Goal: Task Accomplishment & Management: Manage account settings

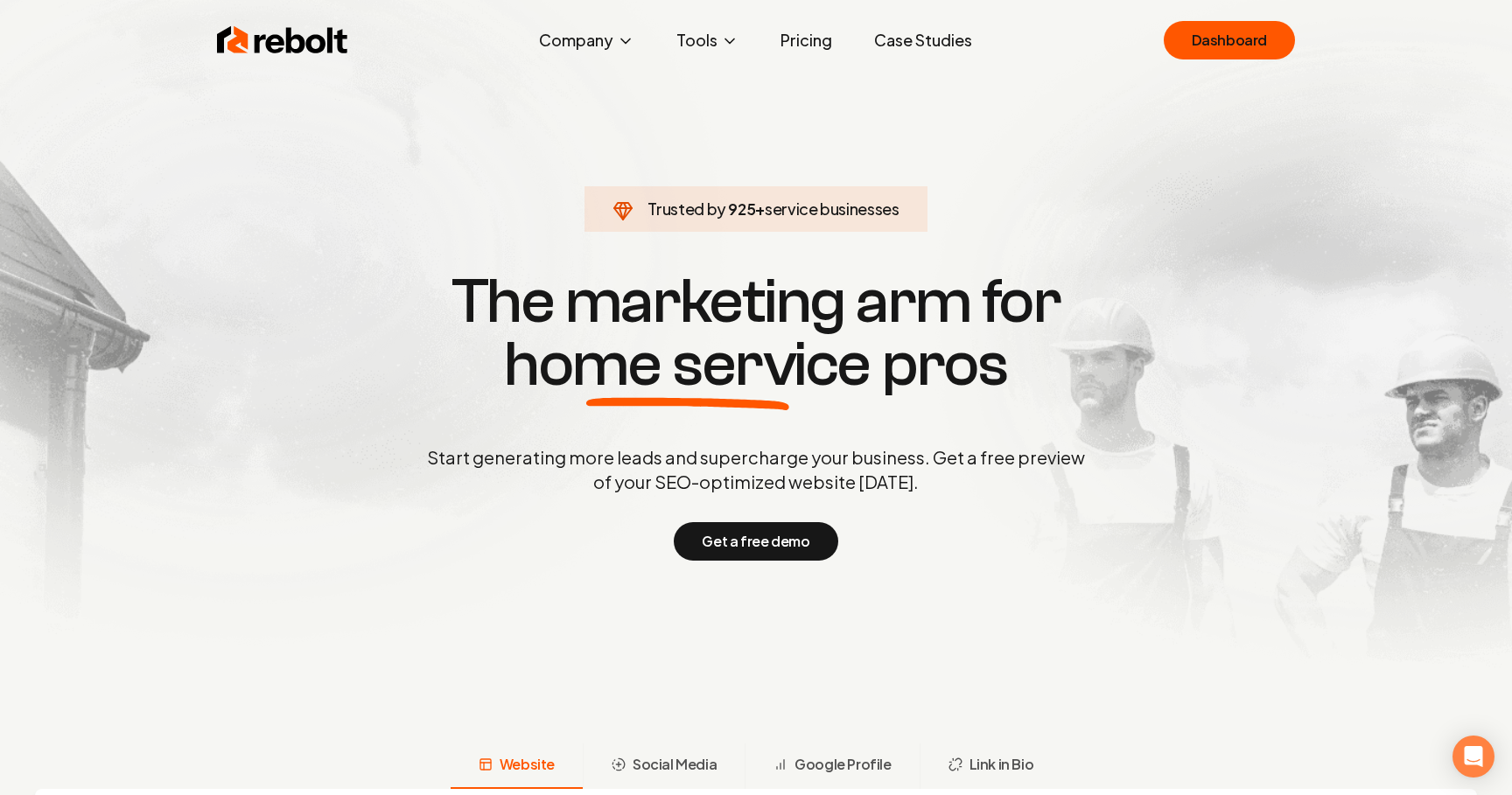
click at [1203, 65] on div "Rebolt Company About Blog Jobs Tools Google Review QR Code Generator Google Bus…" at bounding box center [756, 39] width 1121 height 52
click at [1208, 46] on link "Dashboard" at bounding box center [1229, 39] width 131 height 38
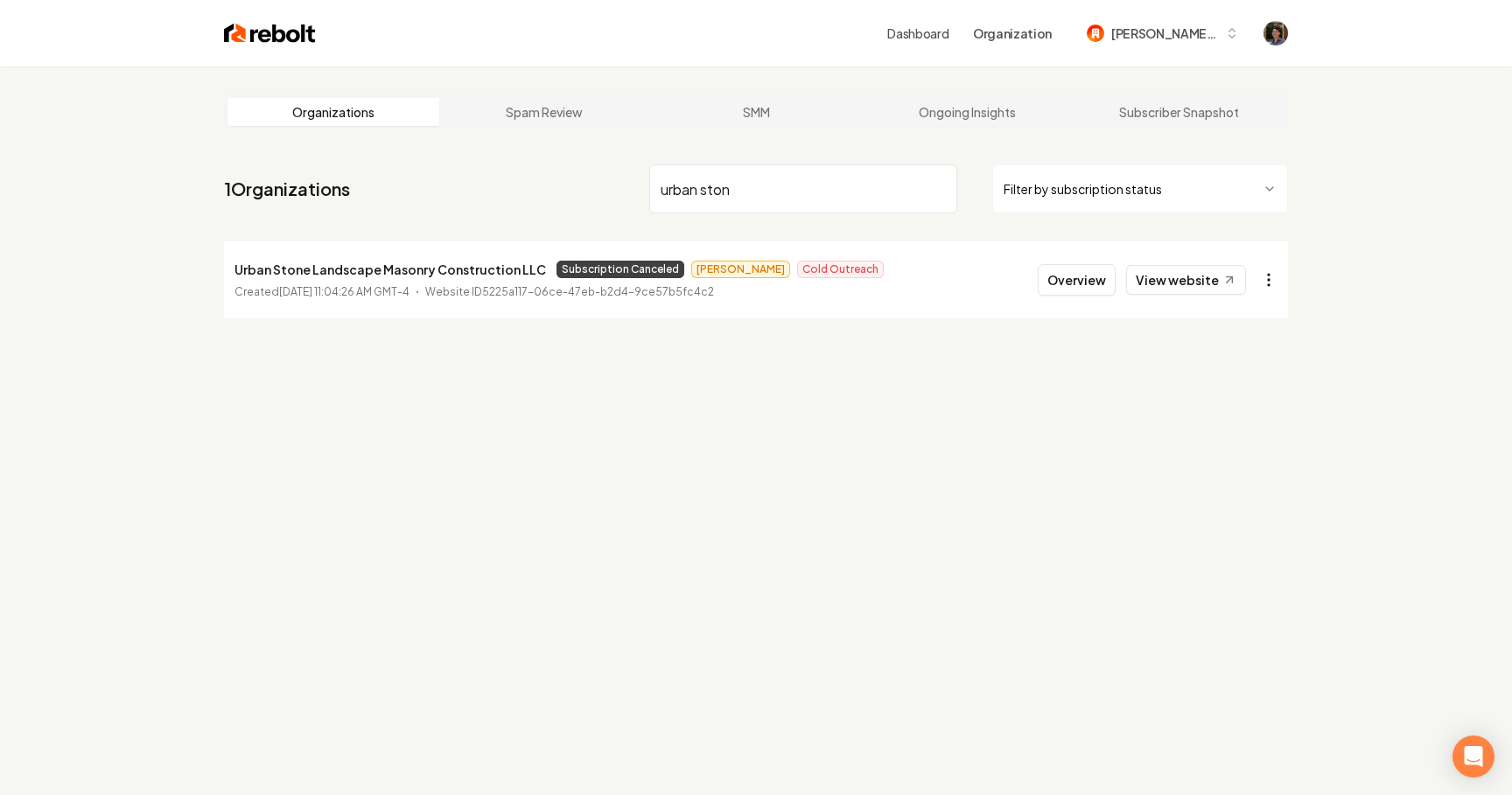
type input "urban ston"
click at [1272, 282] on html "Dashboard Organization [PERSON_NAME]-62 Organizations Spam Review SMM Ongoing I…" at bounding box center [756, 397] width 1512 height 795
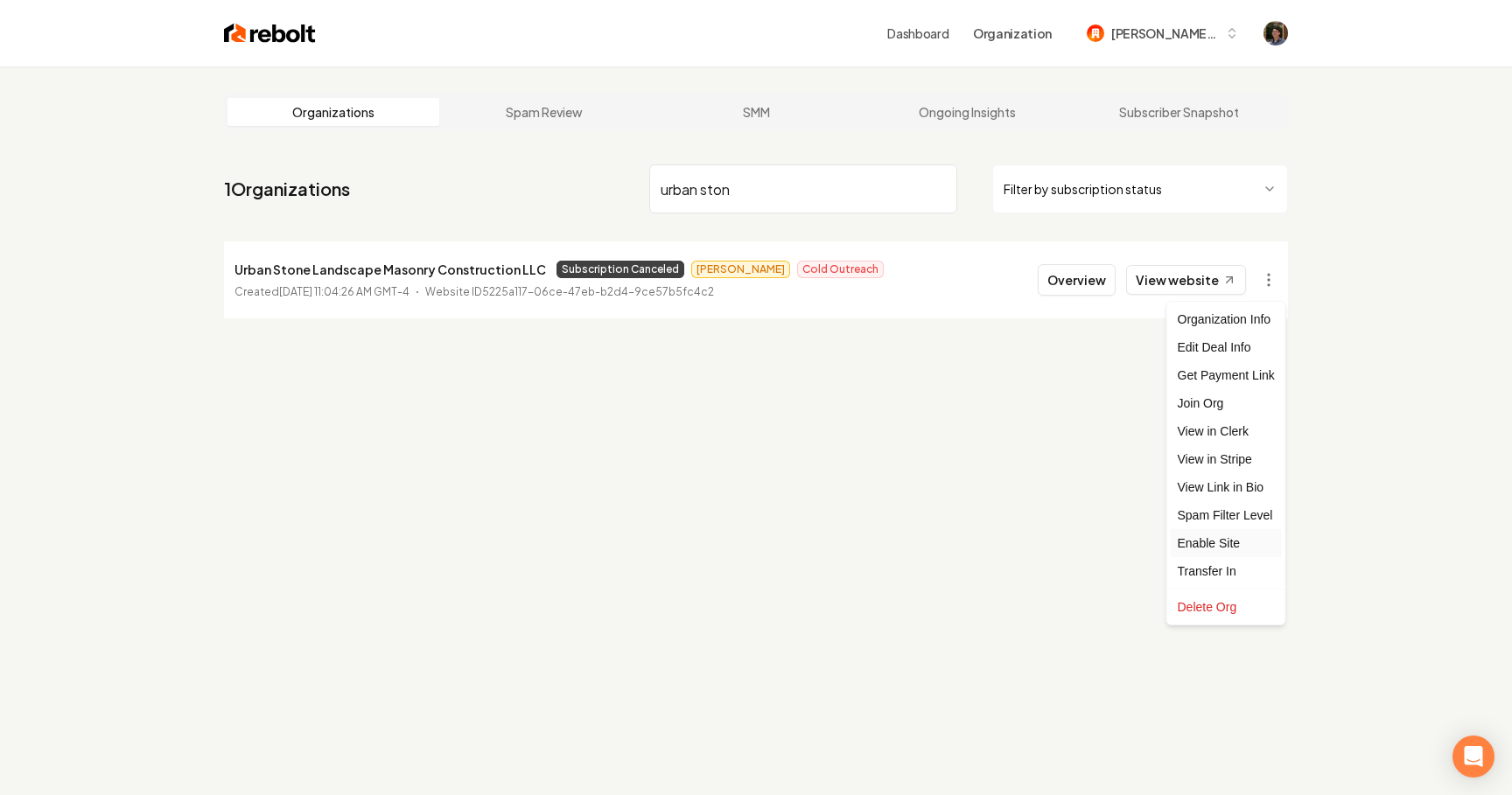
click at [1228, 542] on div "Enable Site" at bounding box center [1226, 543] width 111 height 28
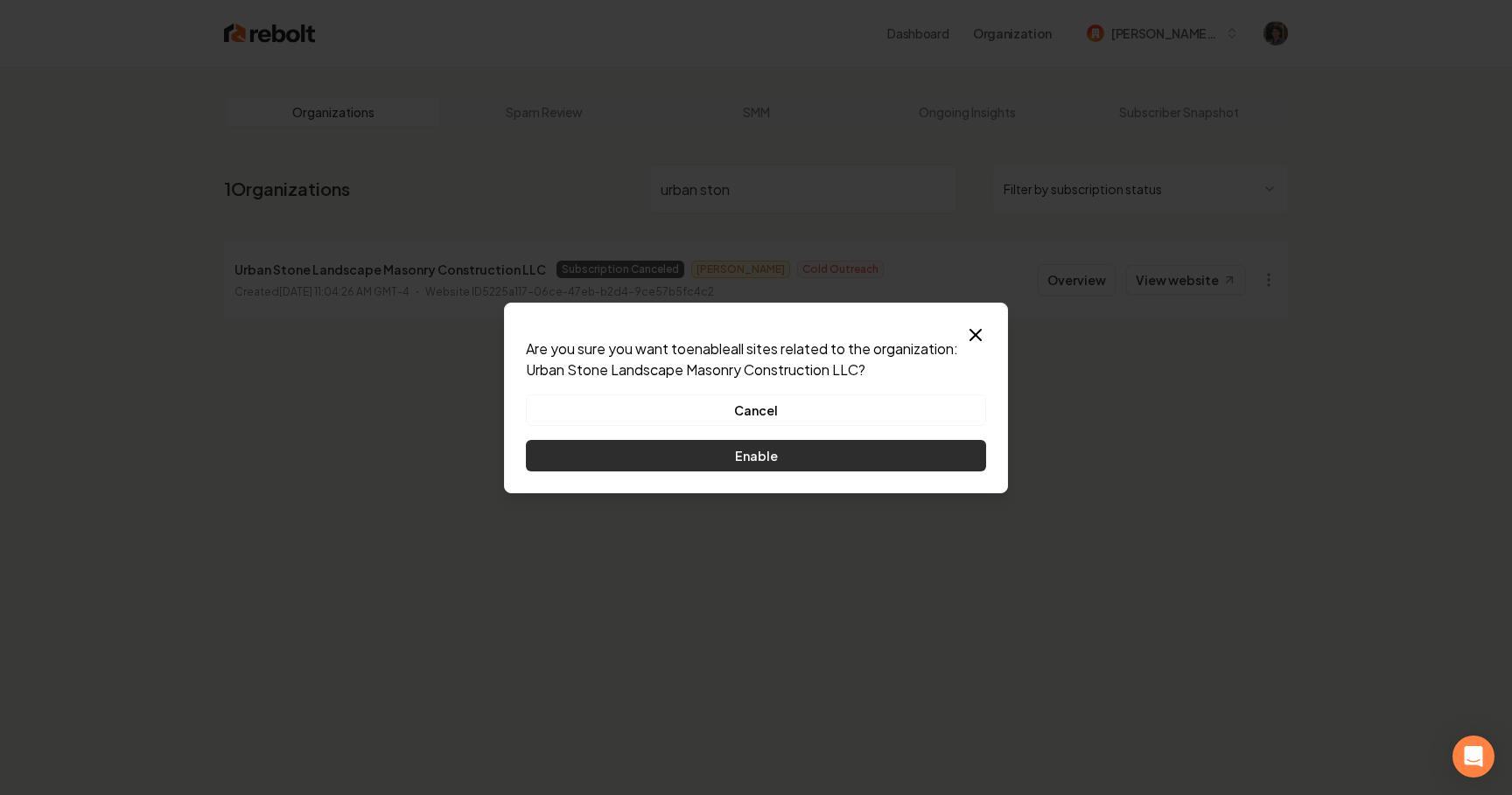
click at [928, 465] on button "Enable" at bounding box center [756, 456] width 460 height 32
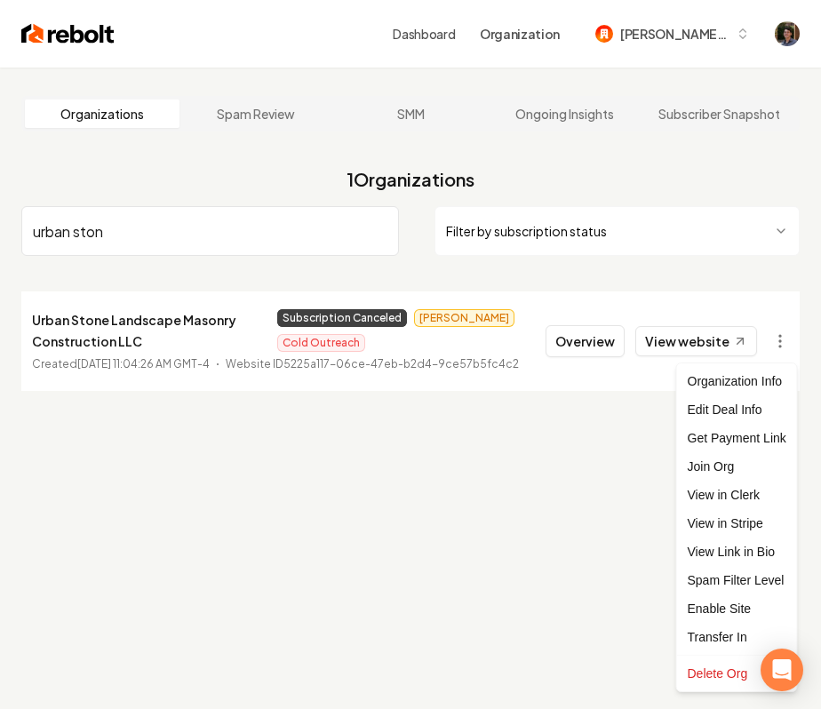
click at [780, 345] on html "Dashboard Organization [PERSON_NAME]-62 Organizations Spam Review SMM Ongoing I…" at bounding box center [410, 354] width 821 height 709
click at [719, 606] on div "Enable Site" at bounding box center [736, 608] width 113 height 28
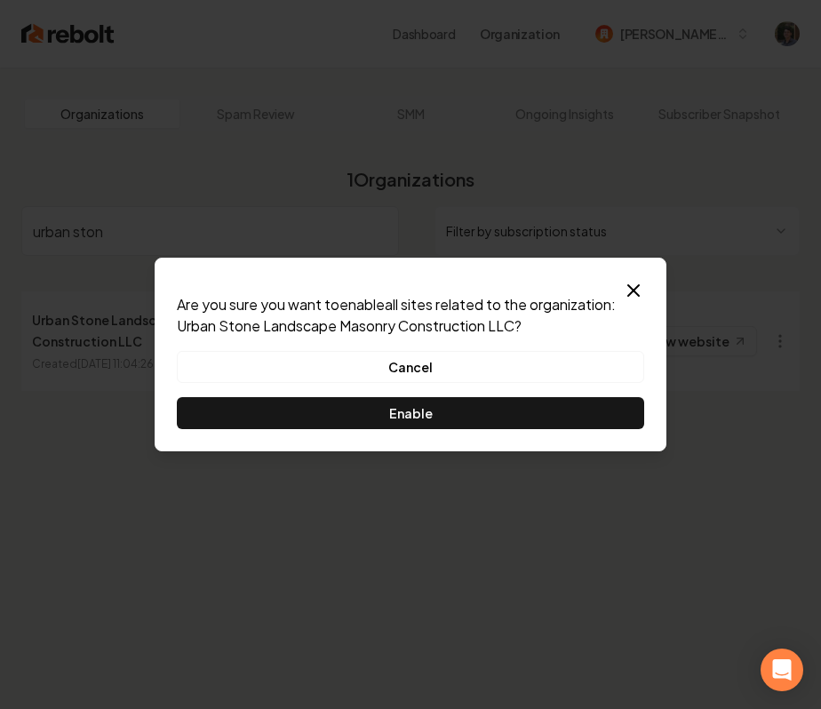
click at [538, 419] on button "Enable" at bounding box center [410, 413] width 467 height 32
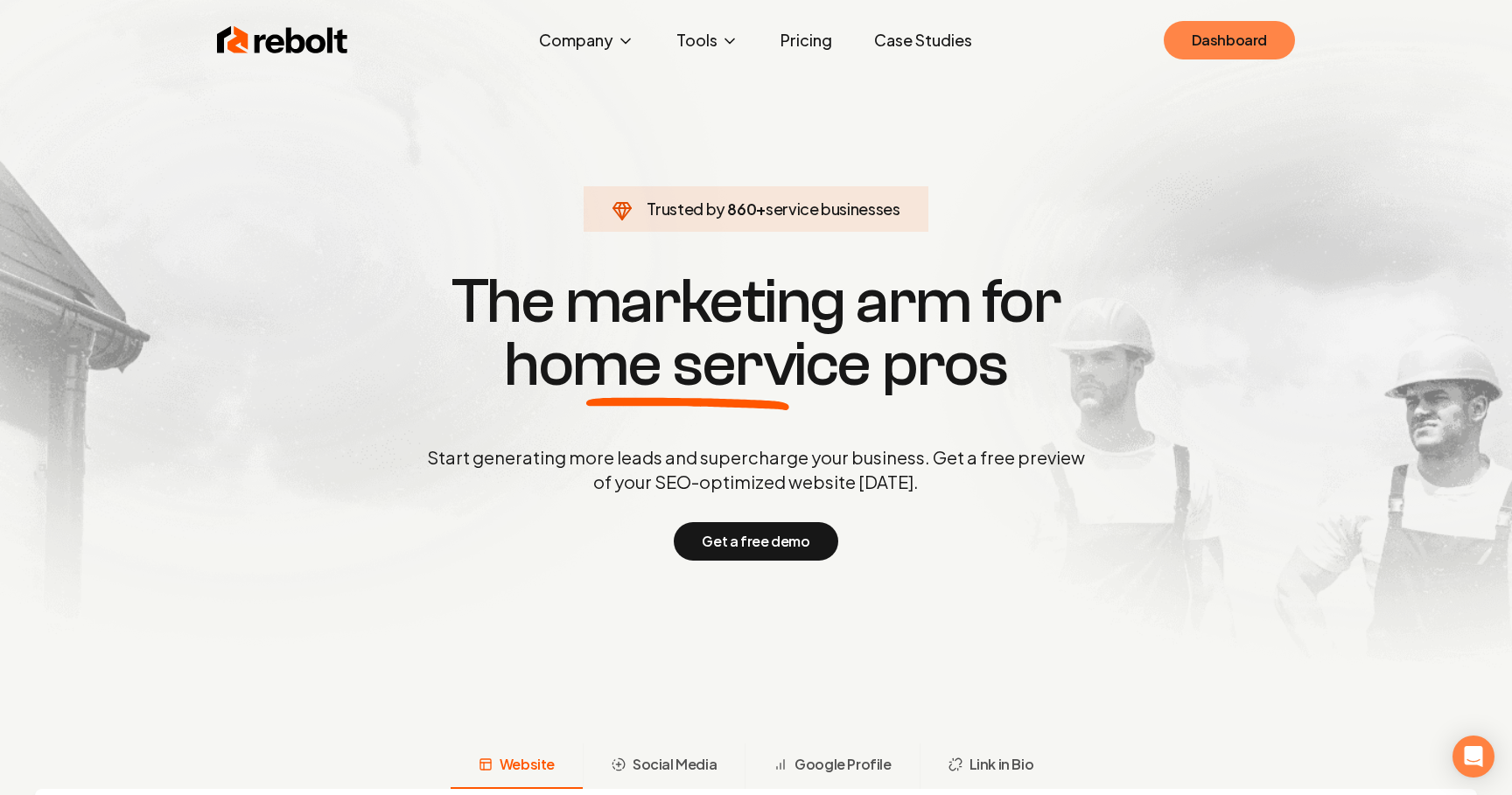
click at [1253, 37] on link "Dashboard" at bounding box center [1229, 39] width 131 height 38
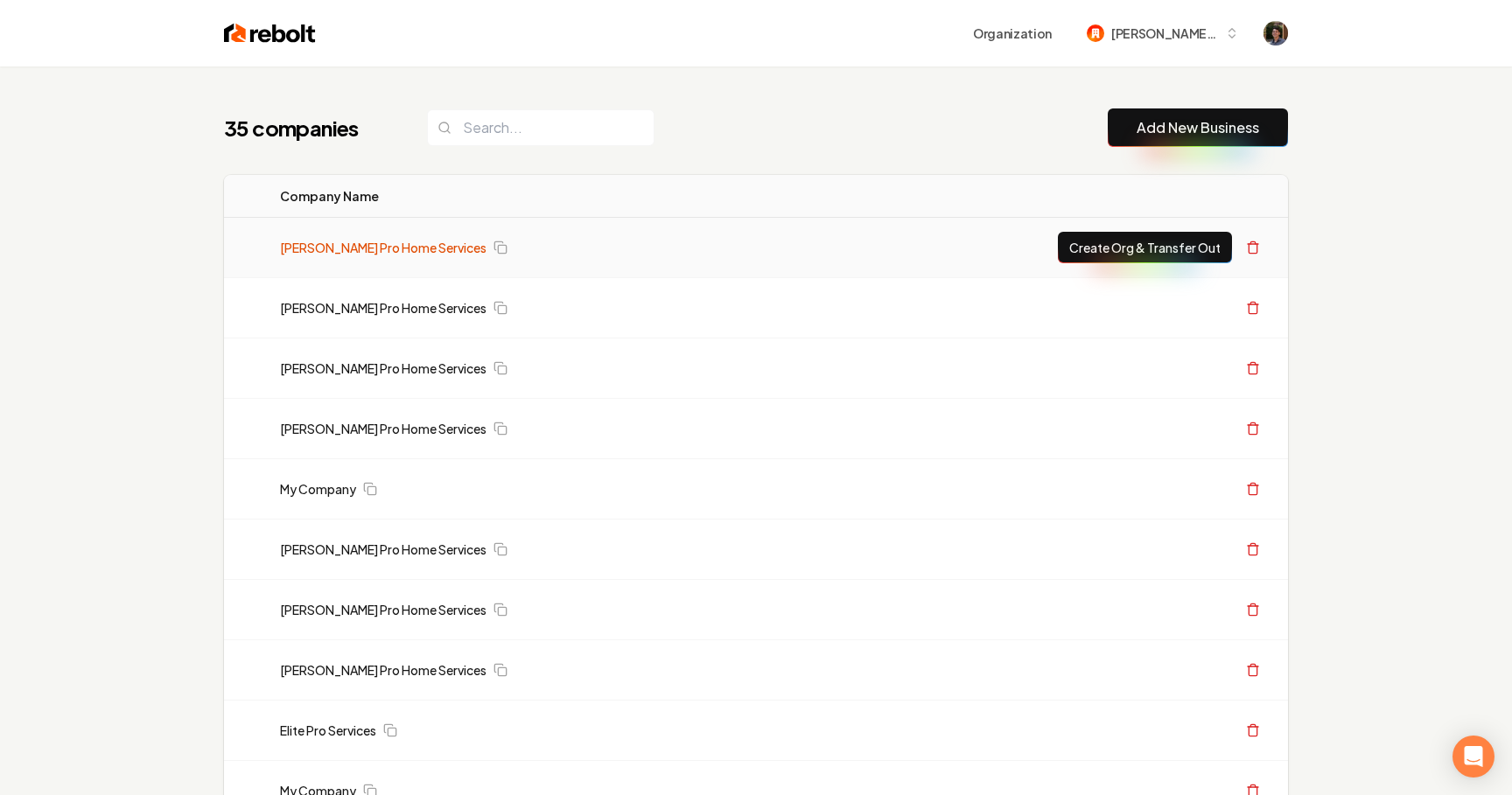
click at [405, 248] on link "[PERSON_NAME] Pro Home Services" at bounding box center [383, 247] width 207 height 18
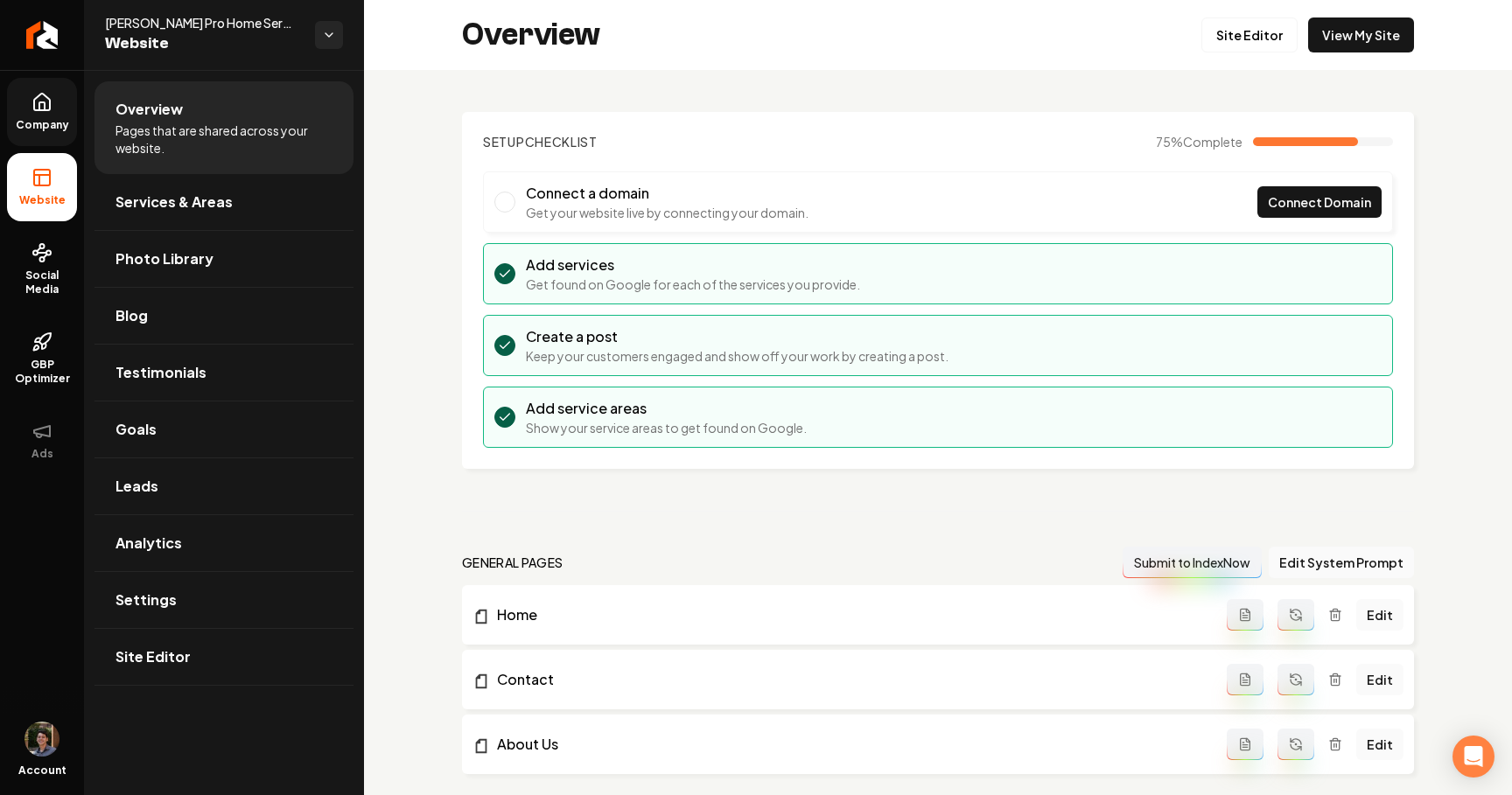
click at [50, 110] on icon at bounding box center [41, 101] width 21 height 21
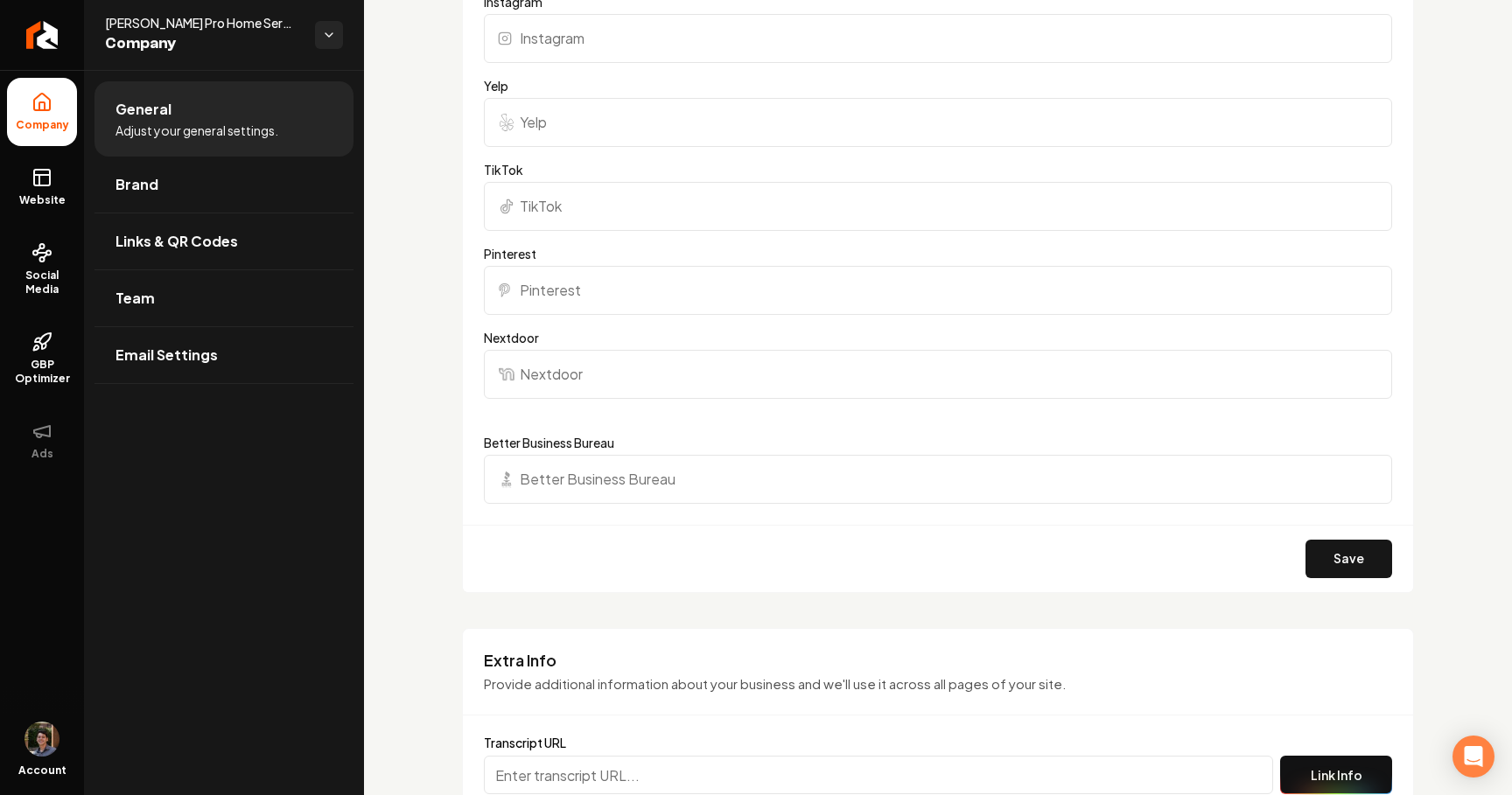
scroll to position [2052, 0]
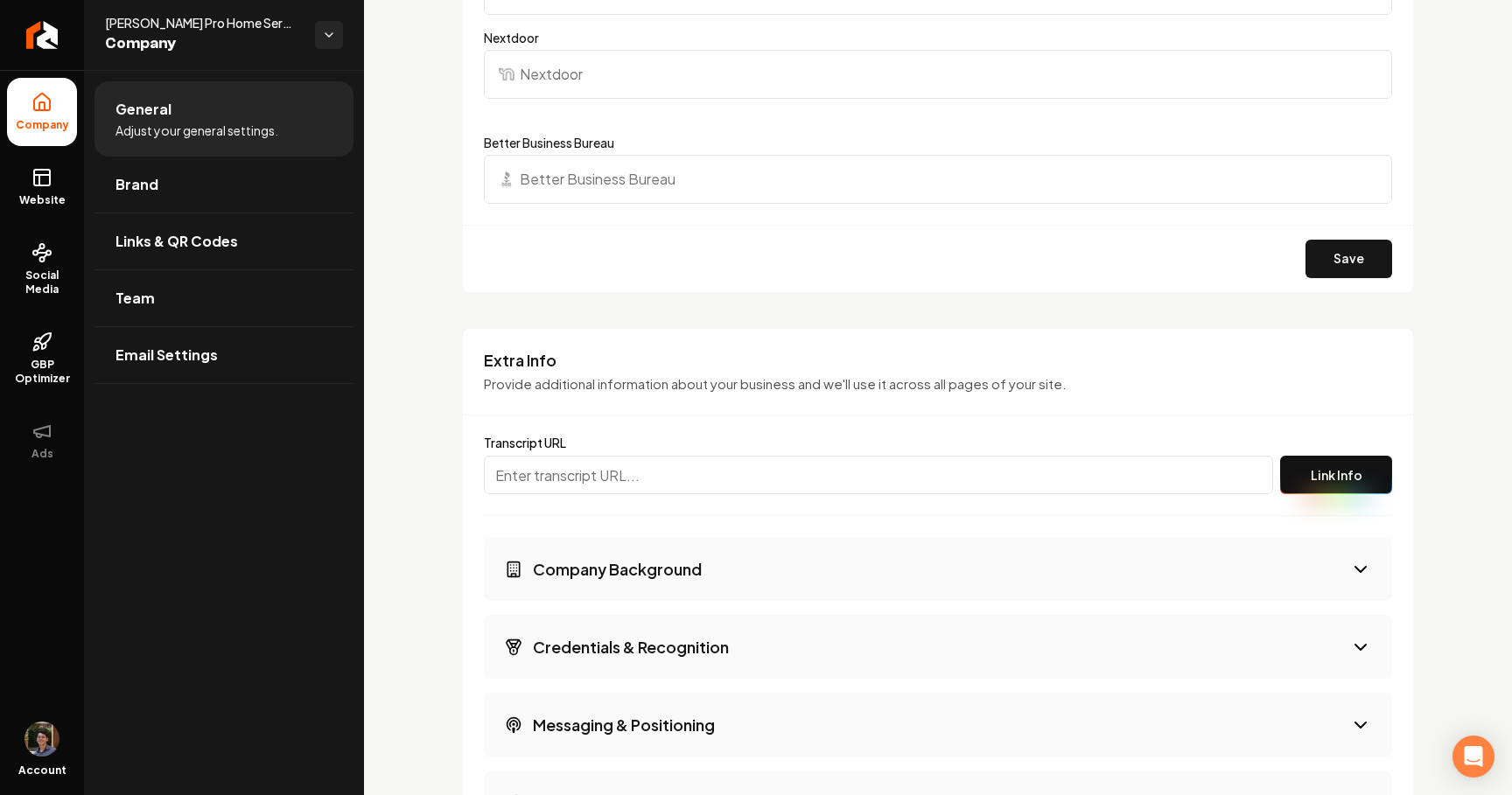
click at [606, 552] on button "Company Background" at bounding box center [938, 568] width 909 height 64
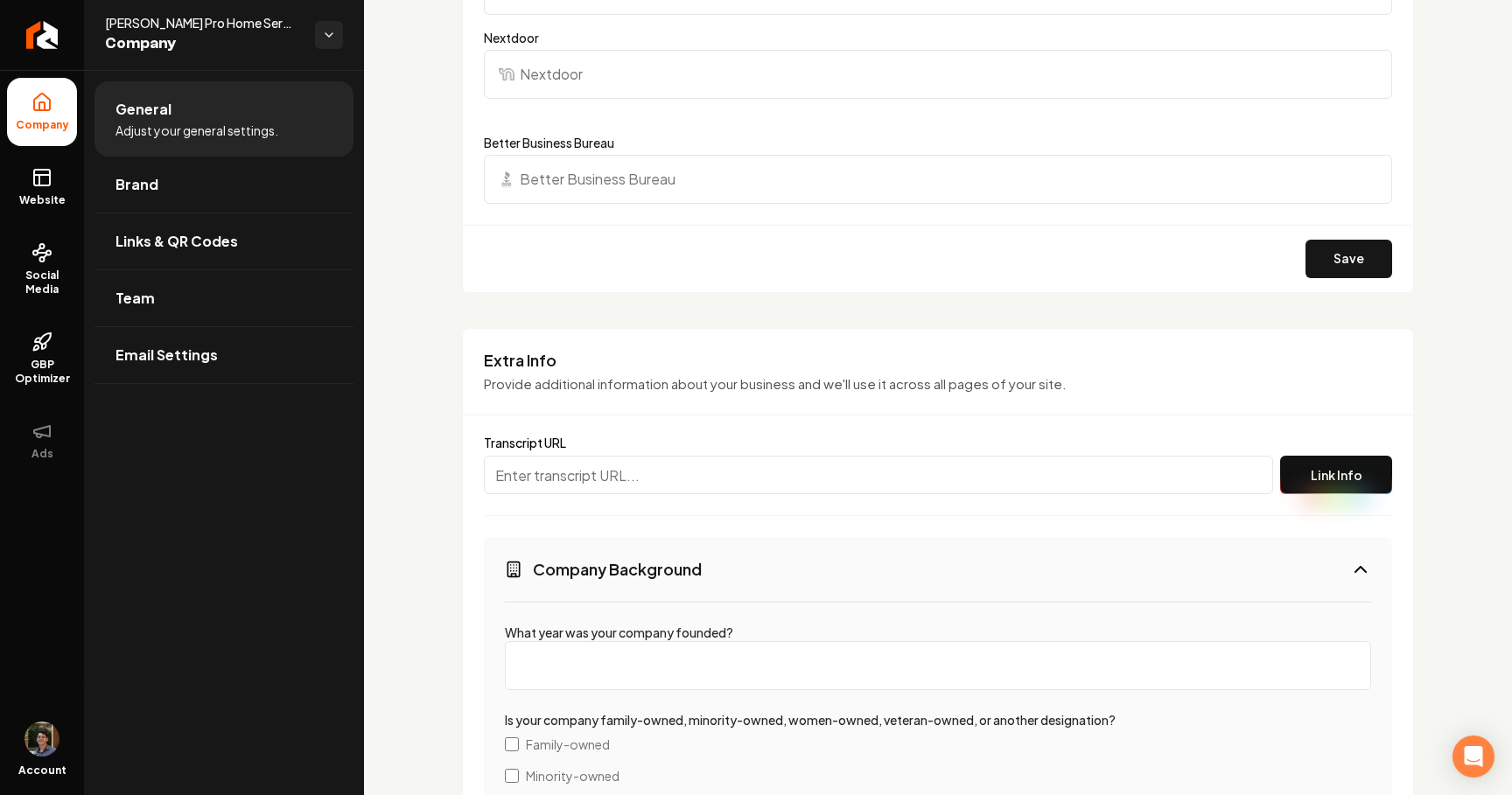
click at [606, 552] on button "Company Background" at bounding box center [938, 568] width 909 height 64
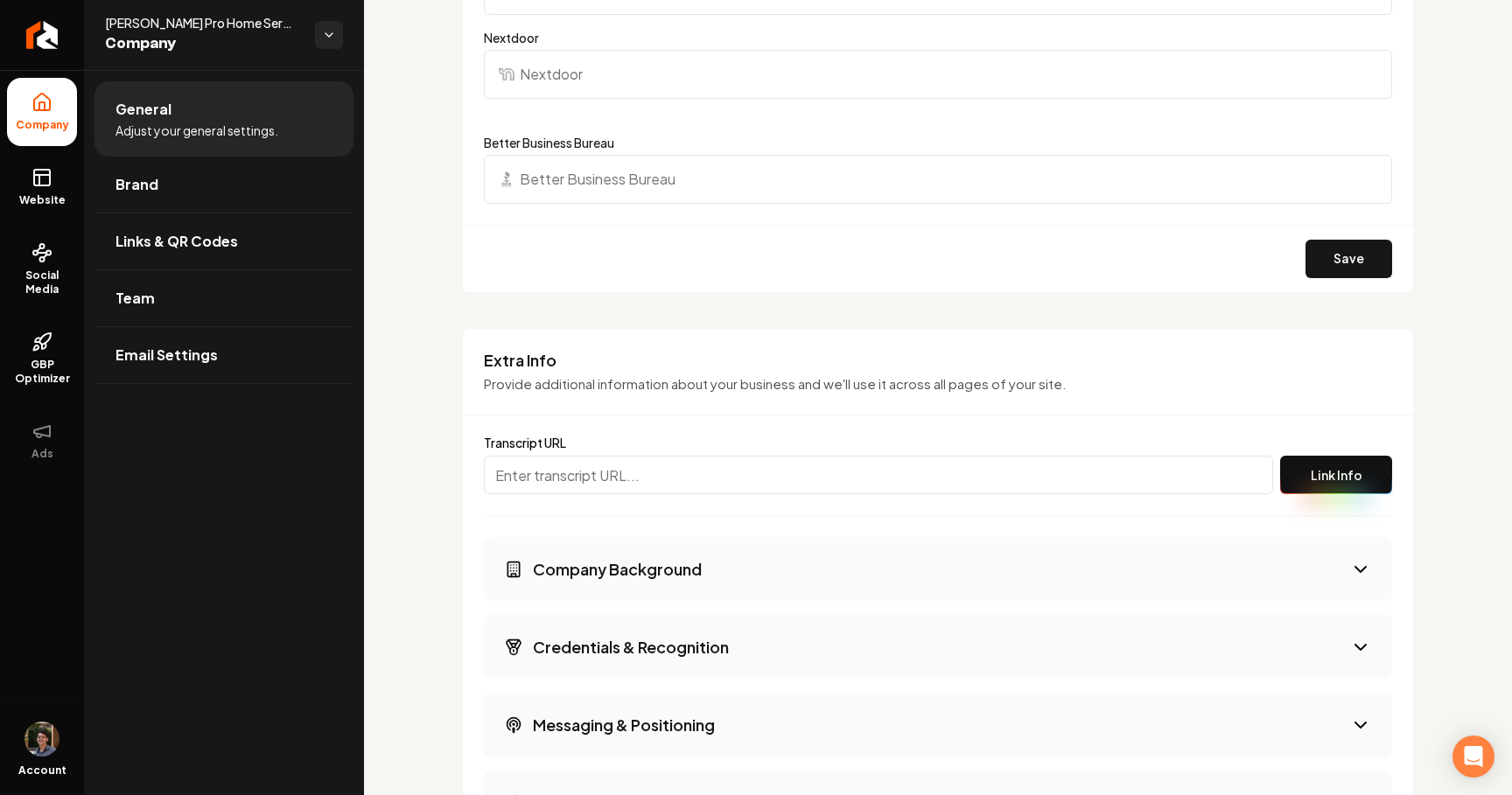
click at [606, 552] on button "Company Background" at bounding box center [938, 568] width 909 height 64
click at [53, 54] on link "Return to dashboard" at bounding box center [41, 34] width 84 height 70
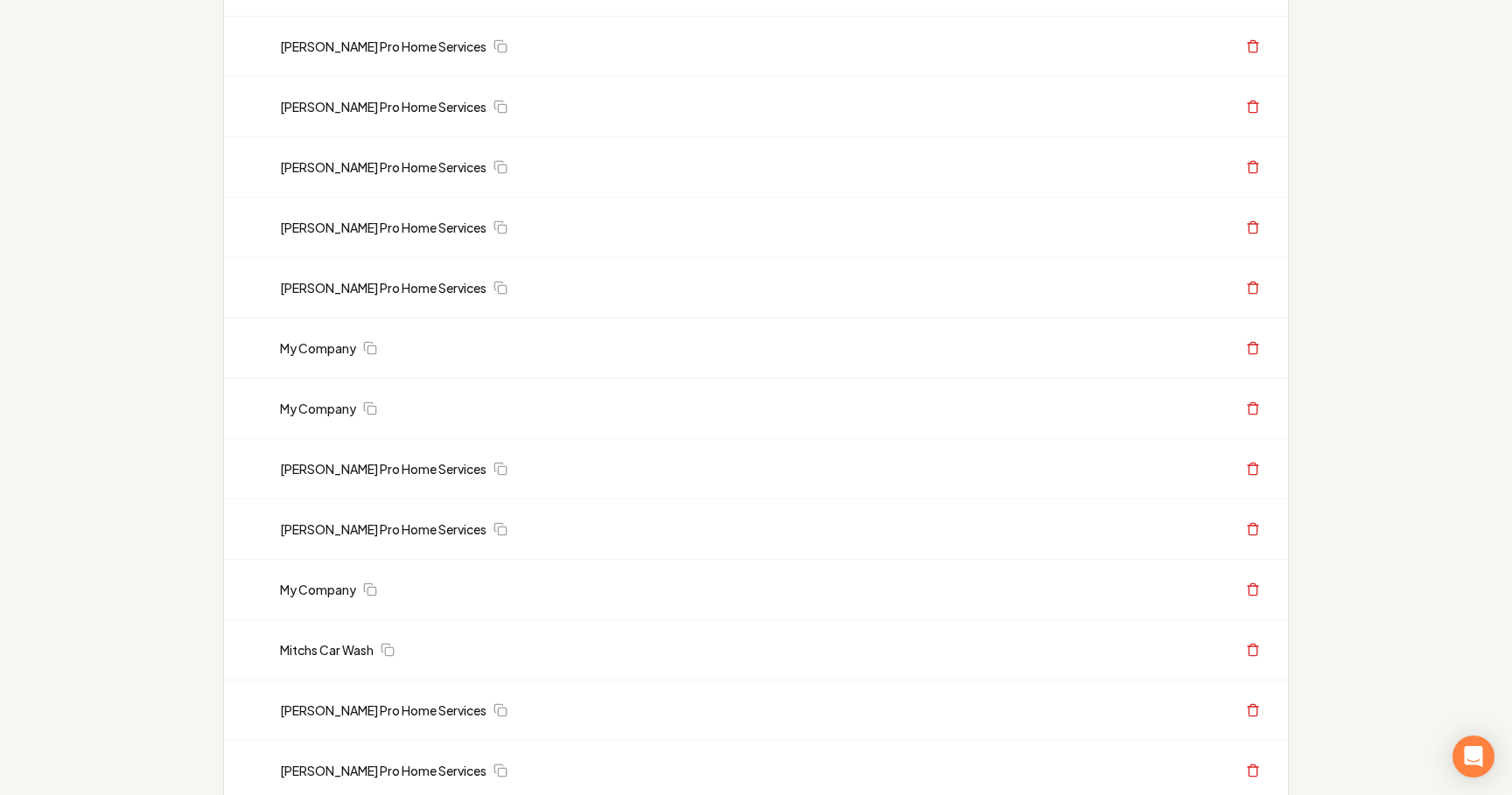
scroll to position [1309, 0]
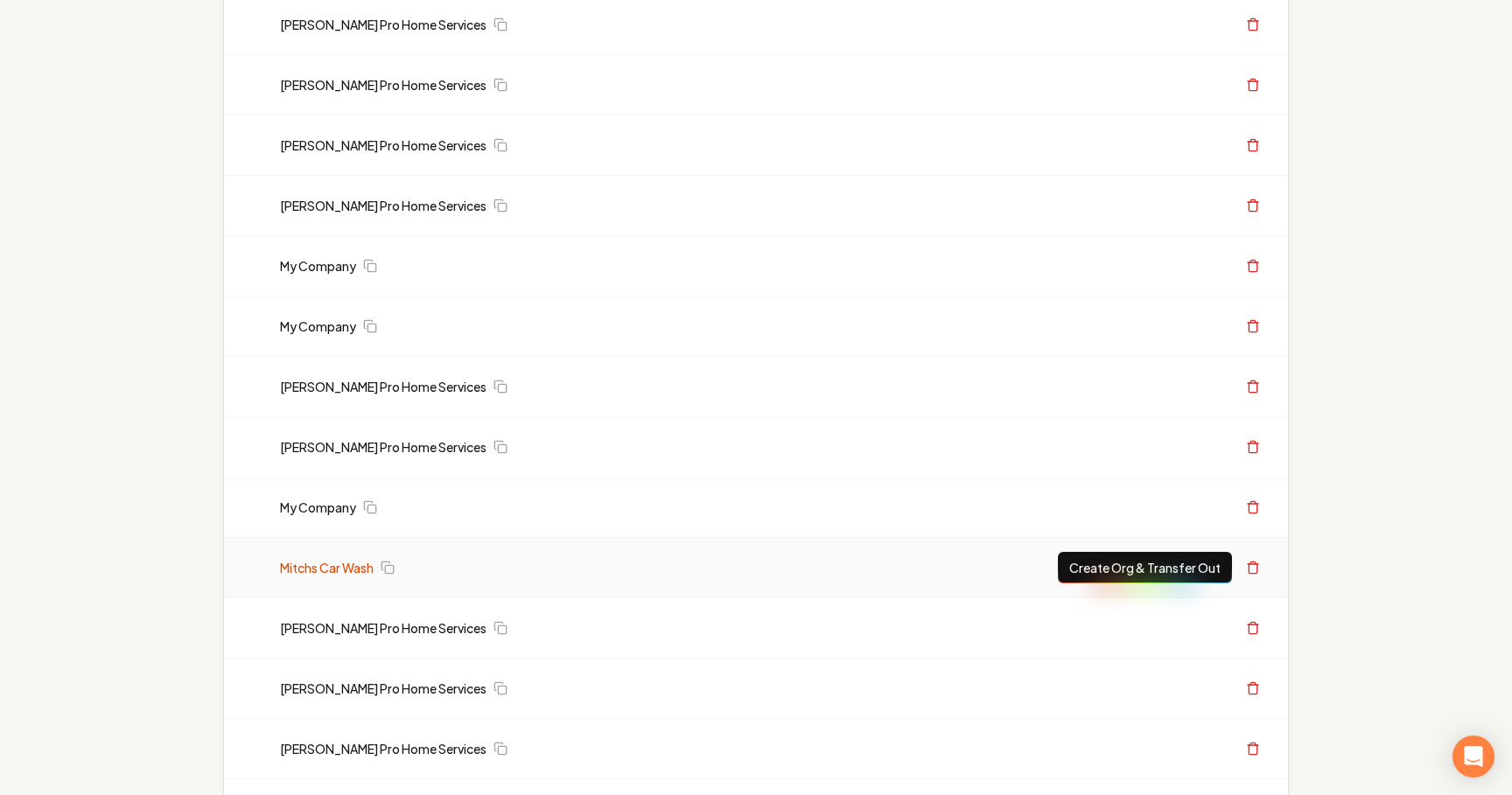
click at [343, 572] on link "Mitchs Car Wash" at bounding box center [326, 567] width 94 height 18
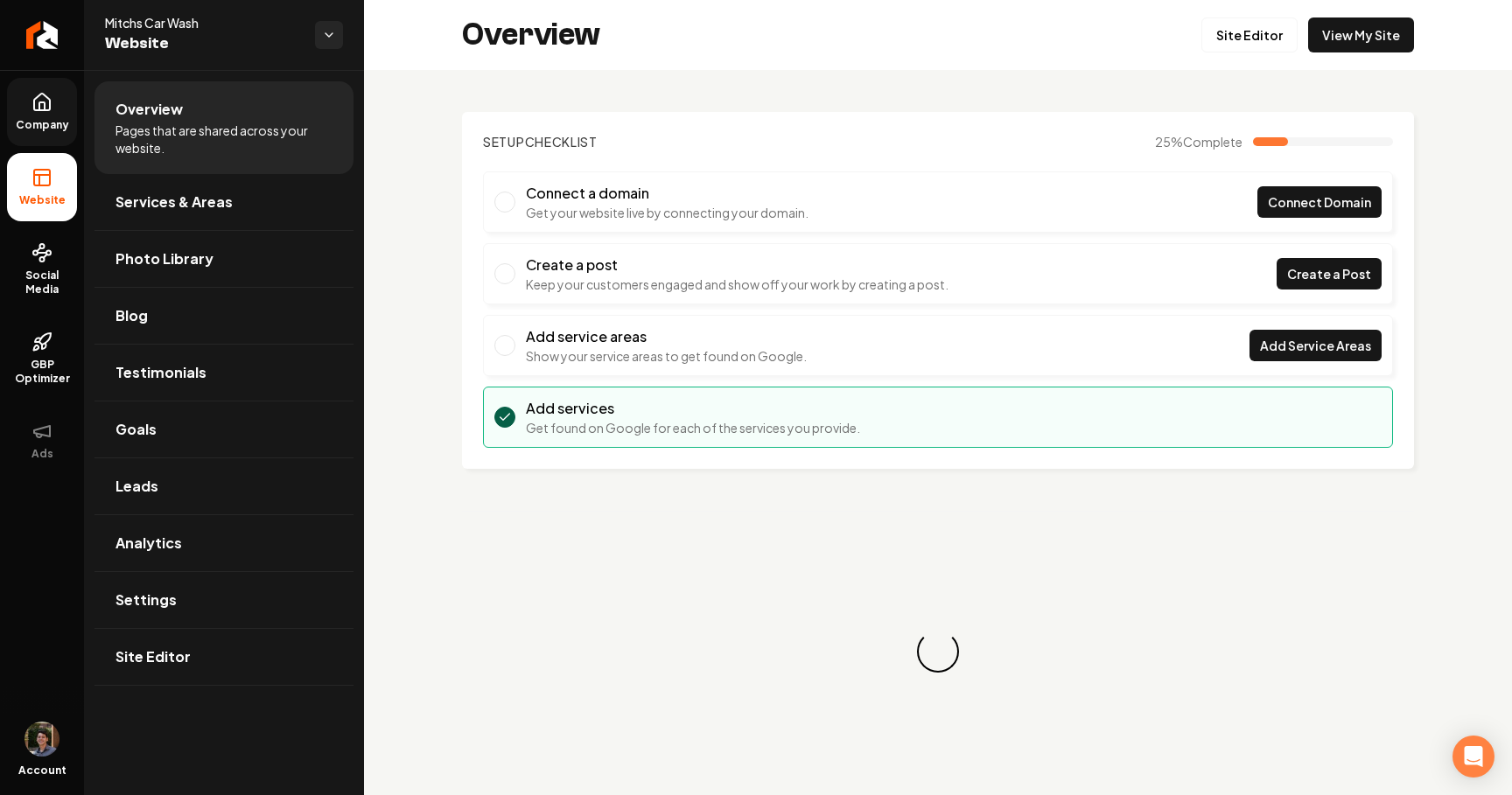
click at [32, 113] on link "Company" at bounding box center [41, 111] width 70 height 68
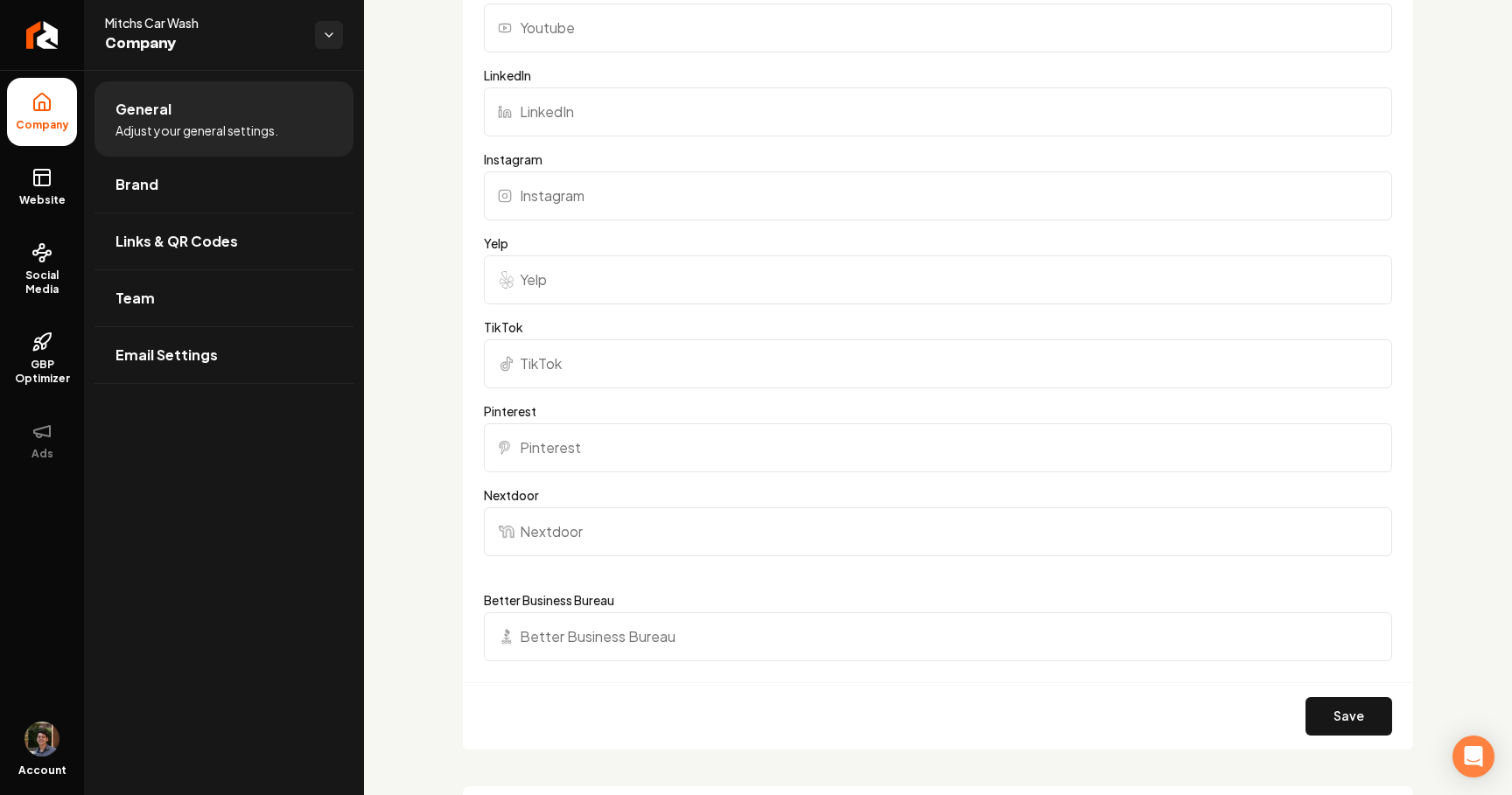
scroll to position [2064, 0]
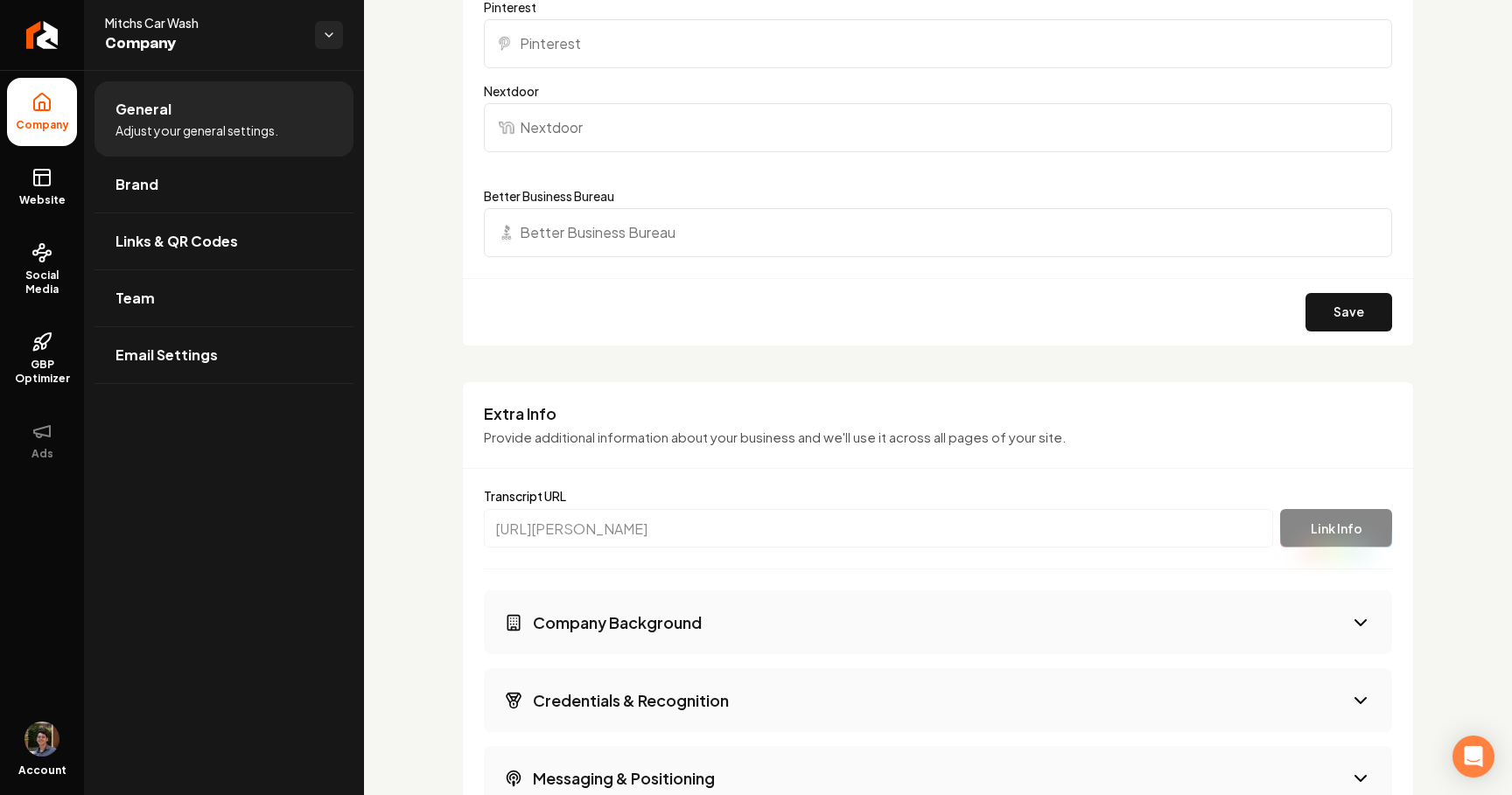
click at [634, 629] on h3 "Company Background" at bounding box center [617, 623] width 169 height 22
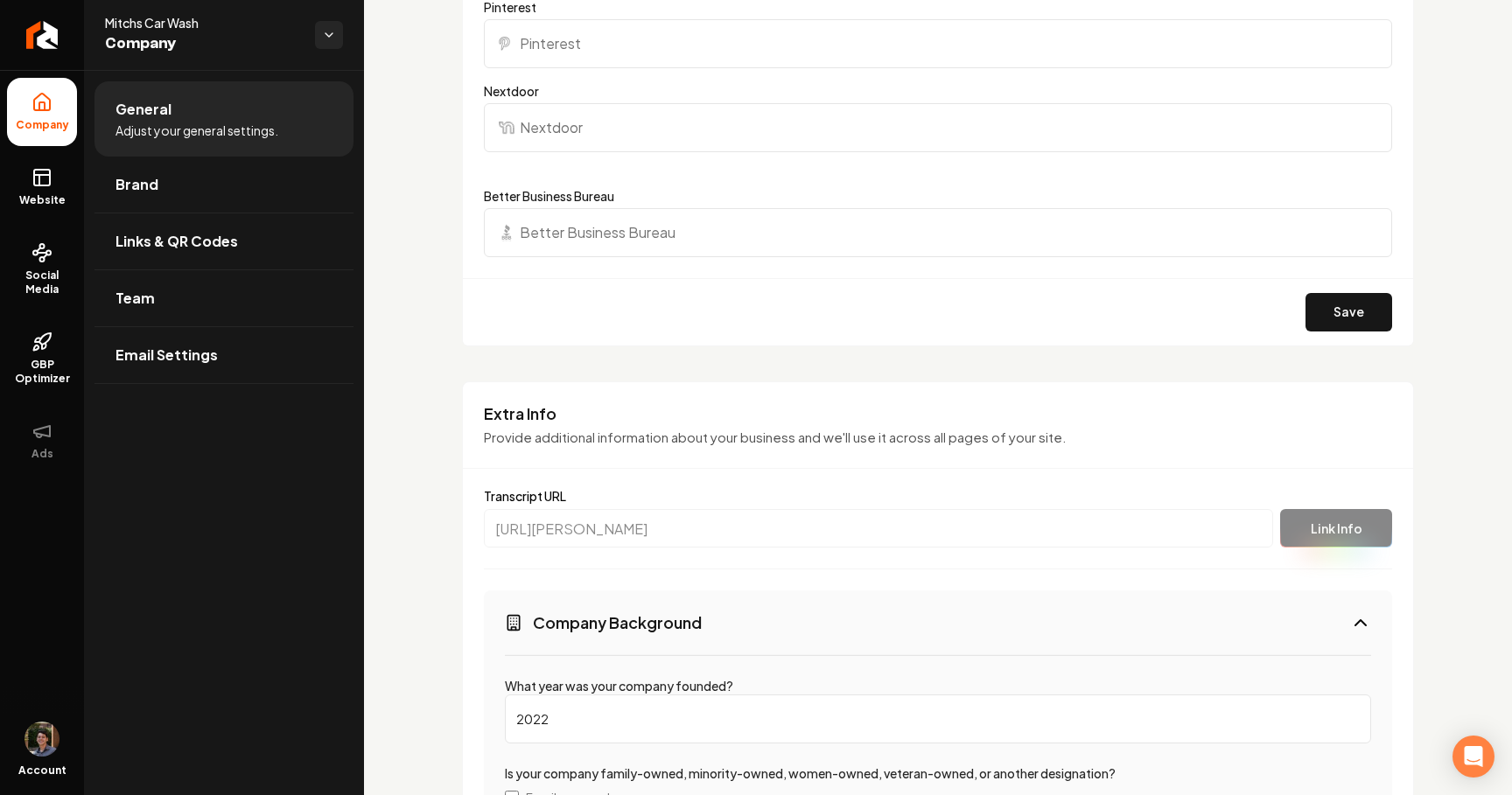
click at [634, 629] on h3 "Company Background" at bounding box center [617, 623] width 169 height 22
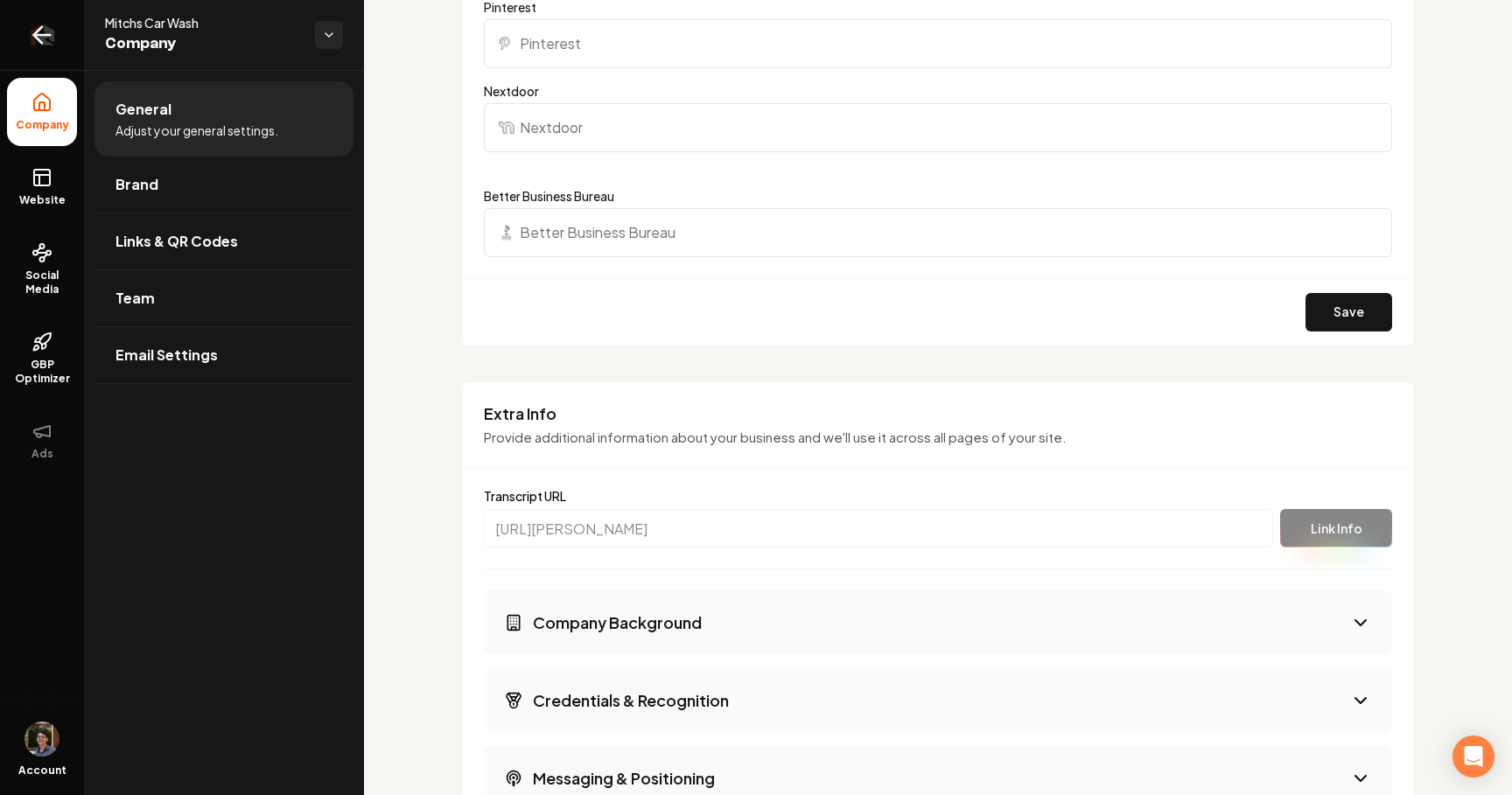
click at [51, 51] on link "Return to dashboard" at bounding box center [41, 34] width 84 height 70
